Goal: Information Seeking & Learning: Learn about a topic

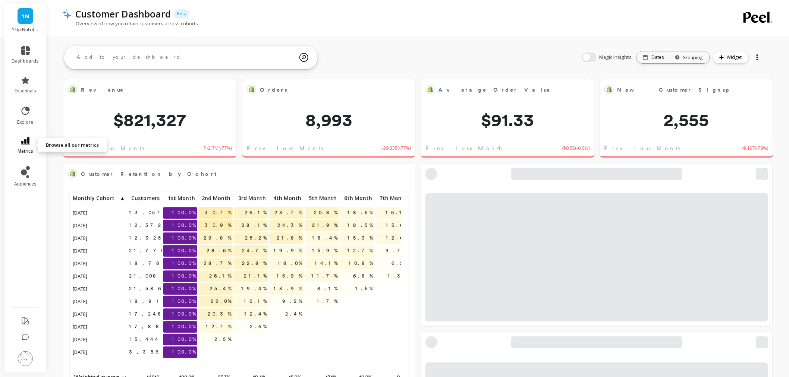
click at [35, 147] on link "metrics" at bounding box center [25, 145] width 27 height 17
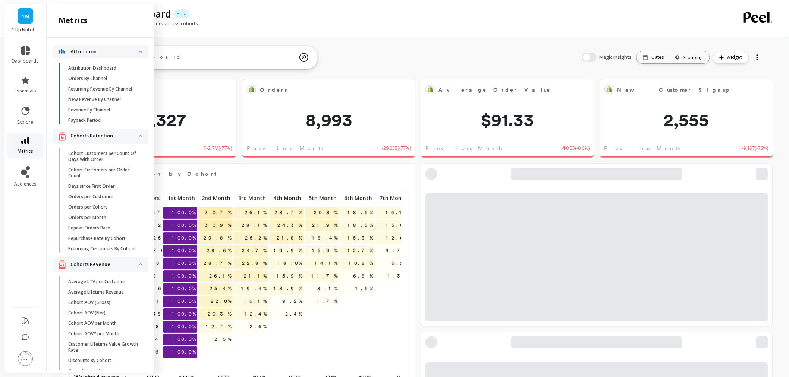
scroll to position [83, 0]
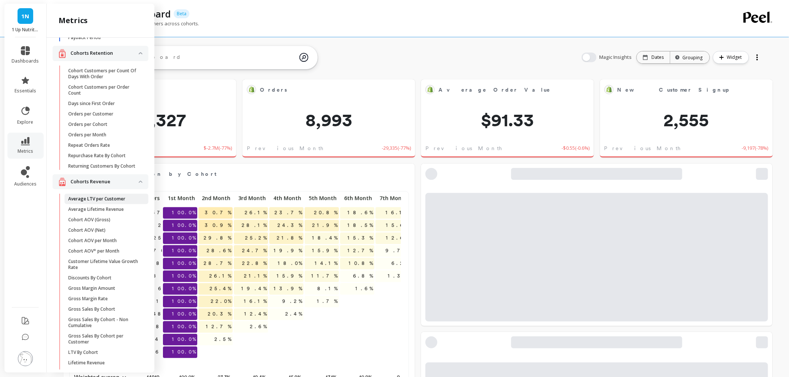
click at [96, 202] on p "Average LTV per Customer" at bounding box center [96, 199] width 57 height 6
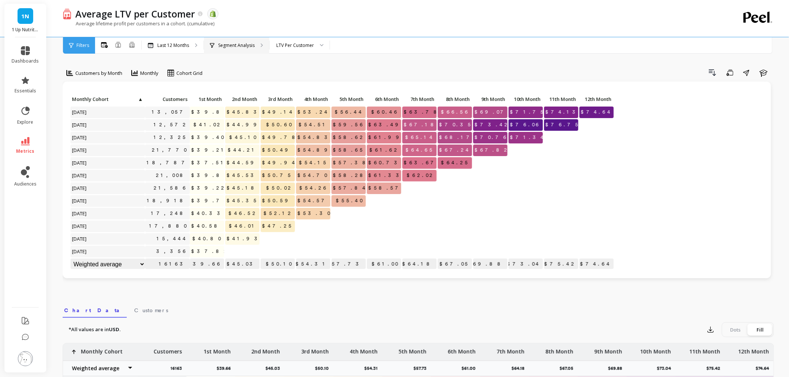
click at [250, 47] on p "Segment Analysis" at bounding box center [236, 46] width 37 height 6
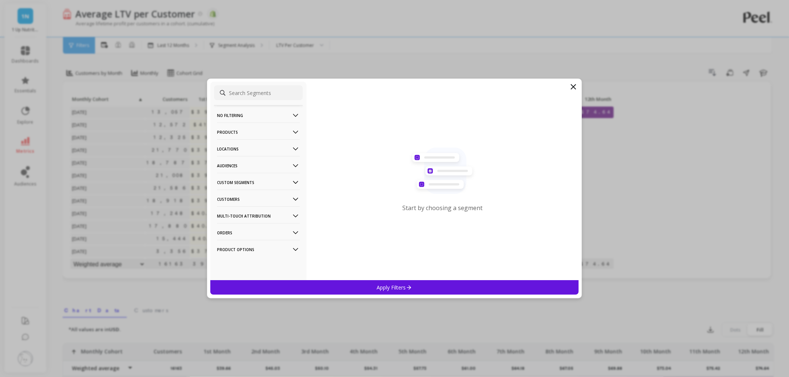
click at [248, 133] on p "Products" at bounding box center [258, 132] width 83 height 19
drag, startPoint x: 238, startPoint y: 200, endPoint x: 272, endPoint y: 37, distance: 166.6
click at [237, 200] on div "SKUs" at bounding box center [258, 199] width 89 height 12
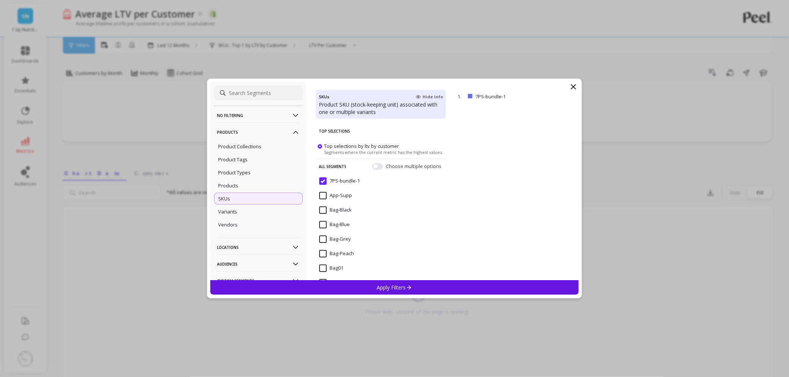
click at [251, 92] on input at bounding box center [258, 92] width 89 height 15
paste input "Colla-Straw"
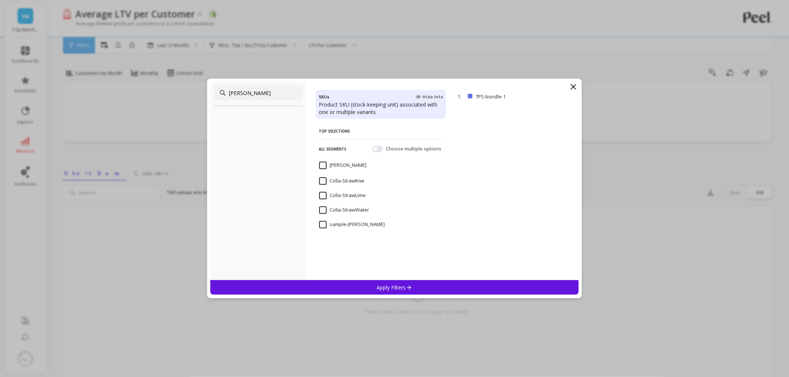
type input "Colla-Straw"
click at [322, 164] on input "Colla-Straw" at bounding box center [342, 165] width 47 height 7
click at [382, 285] on p "Apply Filters" at bounding box center [394, 287] width 35 height 7
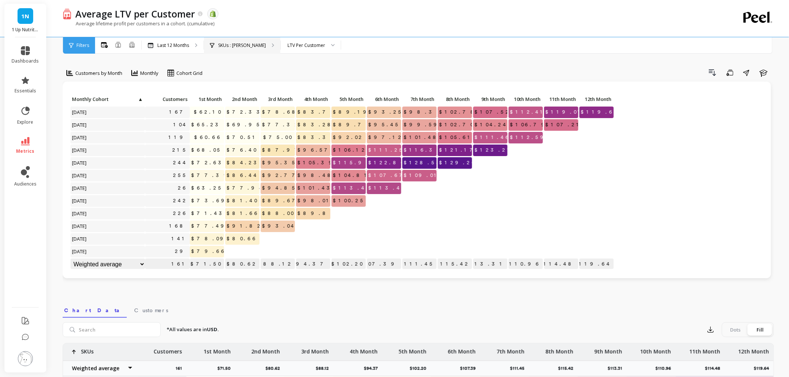
click at [240, 39] on div "SKUs : Colla-Straw" at bounding box center [242, 45] width 76 height 16
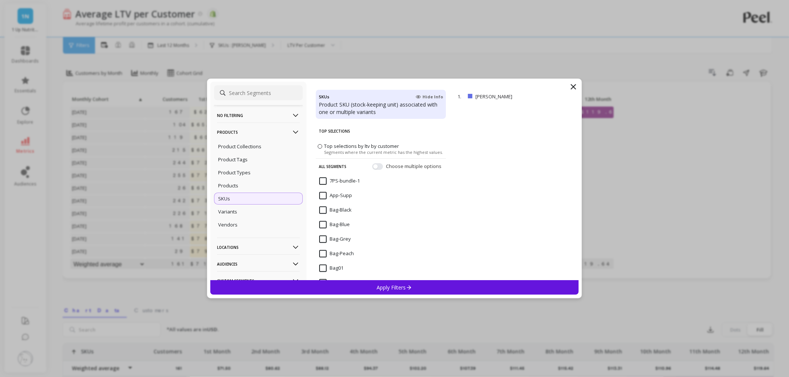
click at [259, 96] on input at bounding box center [258, 92] width 89 height 15
paste input "Colla-Blue"
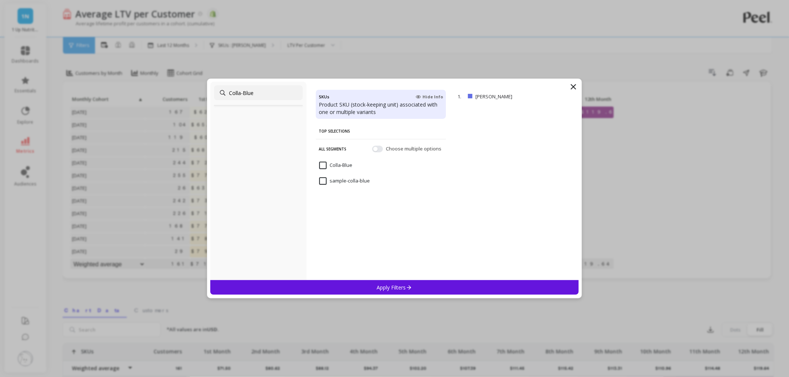
type input "Colla-Blue"
drag, startPoint x: 333, startPoint y: 167, endPoint x: 337, endPoint y: 266, distance: 99.2
click at [333, 167] on input "Colla-Blue" at bounding box center [335, 165] width 33 height 7
click at [362, 285] on div "Apply Filters" at bounding box center [394, 287] width 368 height 15
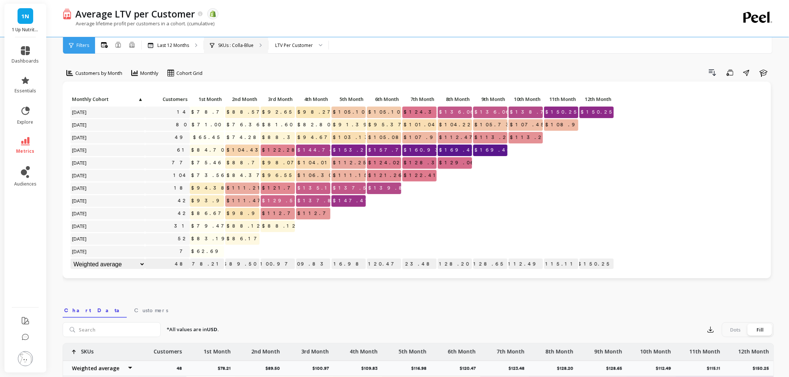
click at [238, 45] on p "SKUs : Colla-Blue" at bounding box center [235, 46] width 35 height 6
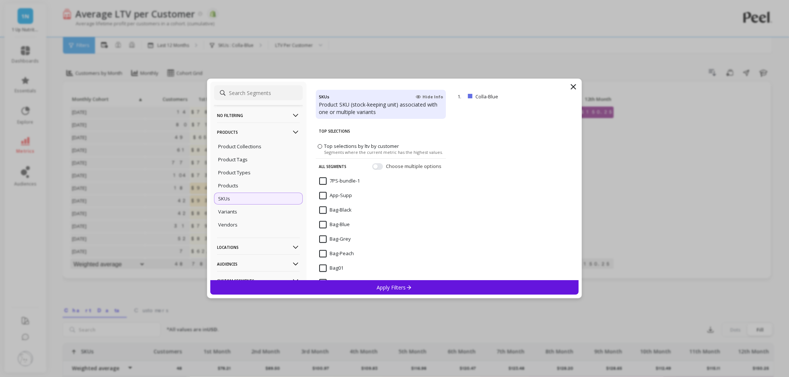
click at [263, 95] on input at bounding box center [258, 92] width 89 height 15
paste input "Clear-Lemon"
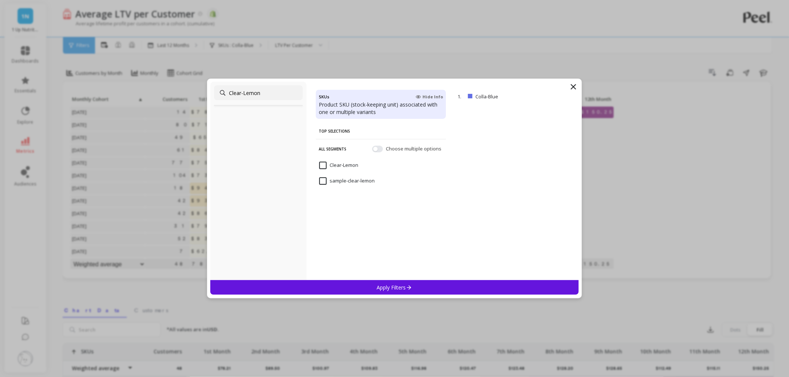
type input "Clear-Lemon"
click at [342, 169] on input "Clear-Lemon" at bounding box center [338, 165] width 39 height 7
click at [329, 293] on div "Apply Filters" at bounding box center [394, 287] width 368 height 15
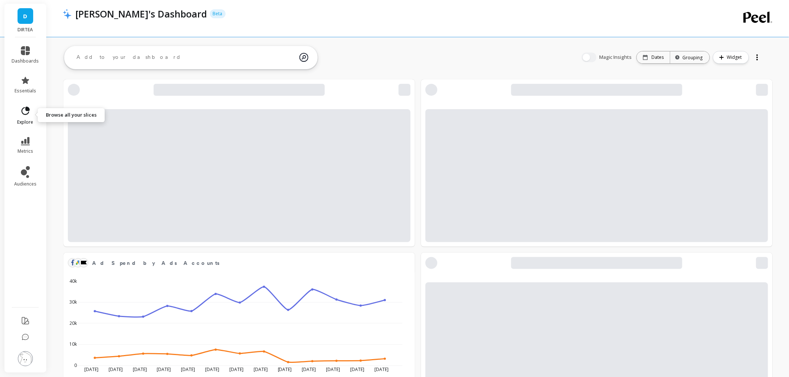
click at [31, 116] on link "explore" at bounding box center [25, 115] width 27 height 19
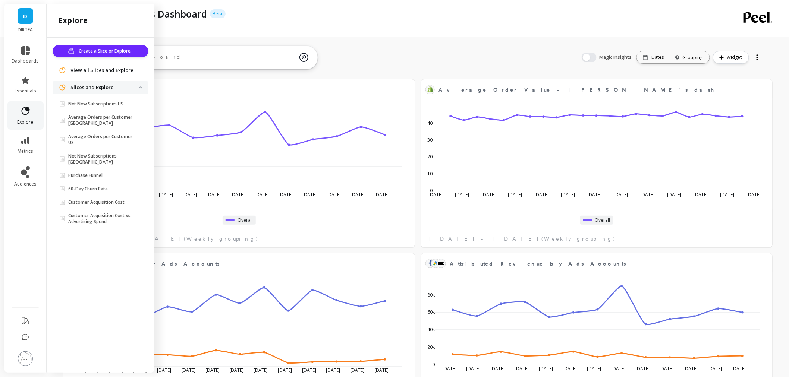
scroll to position [124, 681]
click at [113, 103] on p "Net New Subscriptions US" at bounding box center [95, 104] width 55 height 6
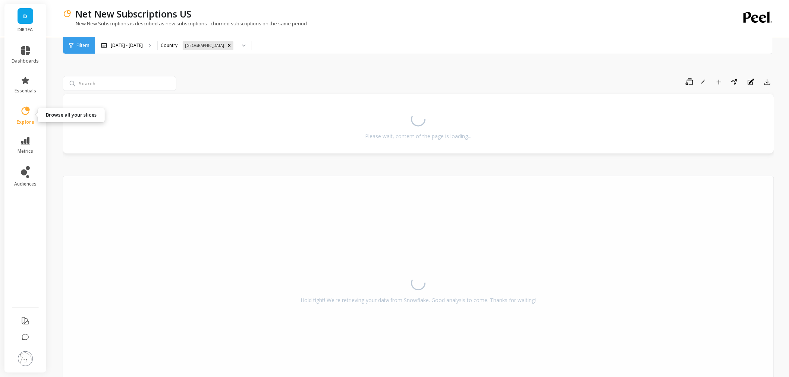
click at [27, 106] on icon at bounding box center [25, 111] width 10 height 10
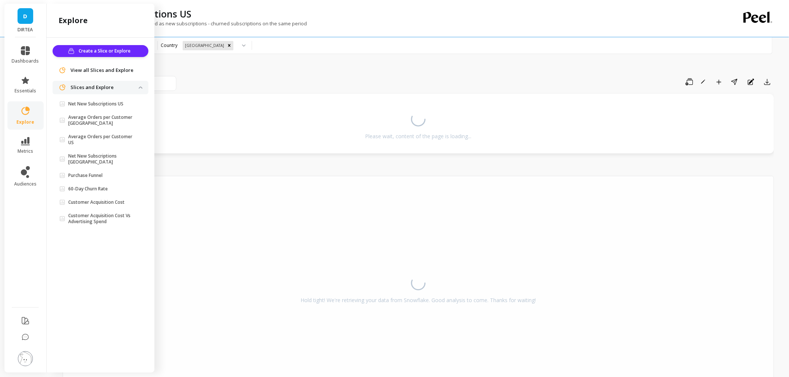
click at [79, 67] on span "View all Slices and Explore" at bounding box center [101, 70] width 63 height 7
